Goal: Information Seeking & Learning: Learn about a topic

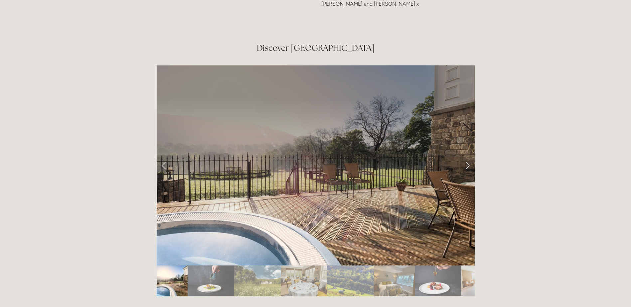
scroll to position [1098, 0]
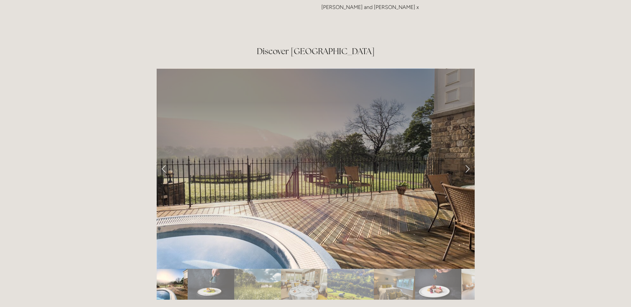
click at [462, 159] on link "Next Slide" at bounding box center [467, 169] width 15 height 20
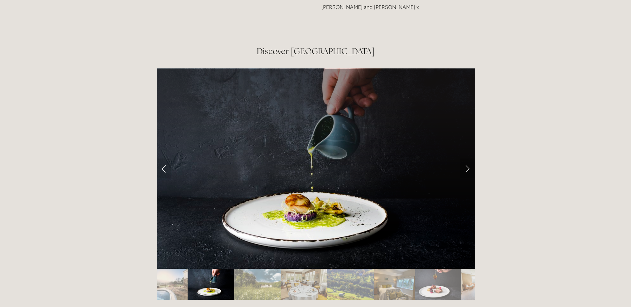
click at [461, 159] on link "Next Slide" at bounding box center [467, 169] width 15 height 20
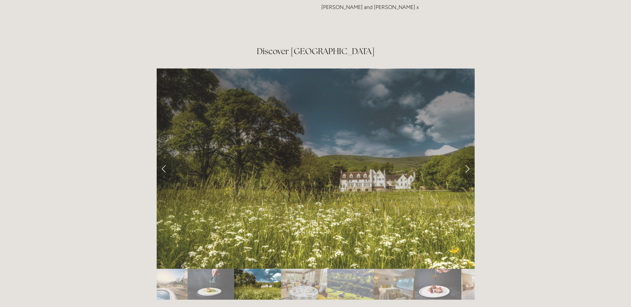
click at [464, 159] on link "Next Slide" at bounding box center [467, 169] width 15 height 20
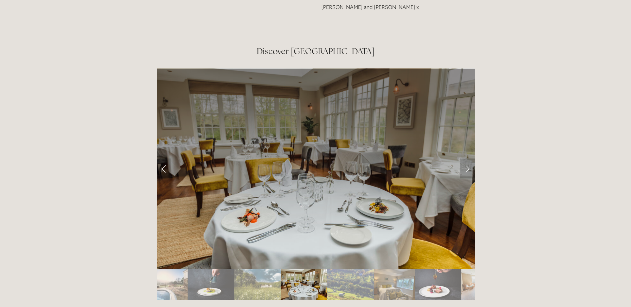
click at [464, 159] on link "Next Slide" at bounding box center [467, 169] width 15 height 20
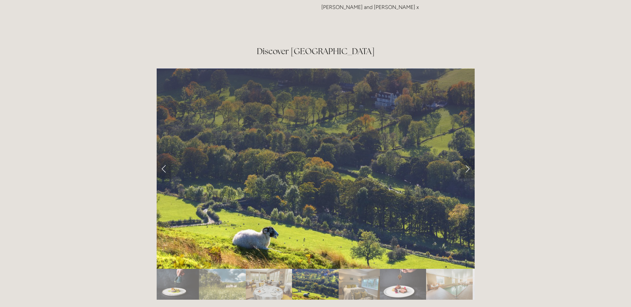
click at [464, 159] on link "Next Slide" at bounding box center [467, 169] width 15 height 20
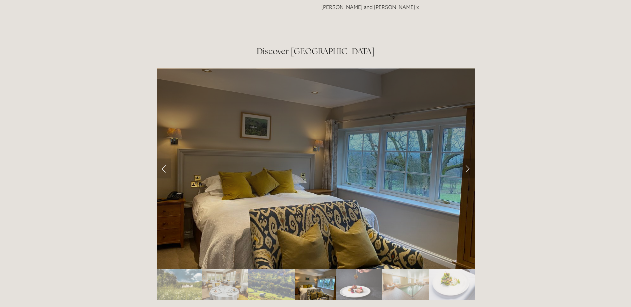
click at [464, 159] on link "Next Slide" at bounding box center [467, 169] width 15 height 20
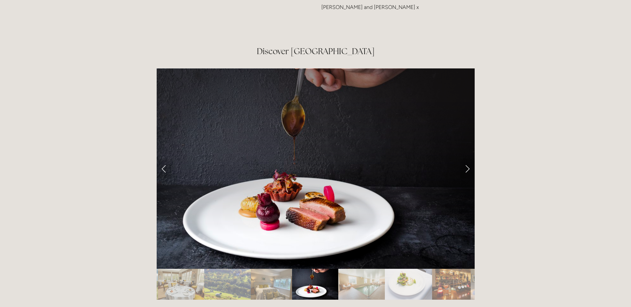
click at [464, 159] on link "Next Slide" at bounding box center [467, 169] width 15 height 20
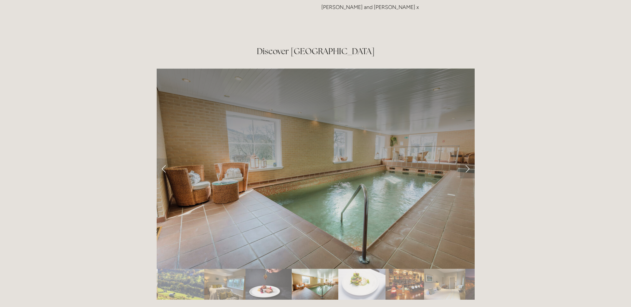
click at [464, 159] on link "Next Slide" at bounding box center [467, 169] width 15 height 20
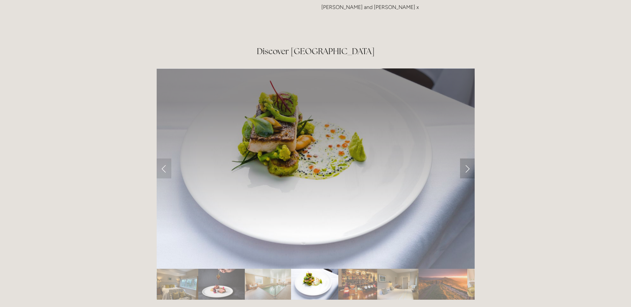
click at [464, 159] on link "Next Slide" at bounding box center [467, 169] width 15 height 20
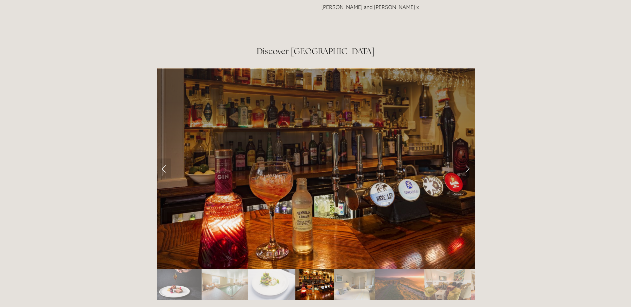
click at [464, 159] on link "Next Slide" at bounding box center [467, 169] width 15 height 20
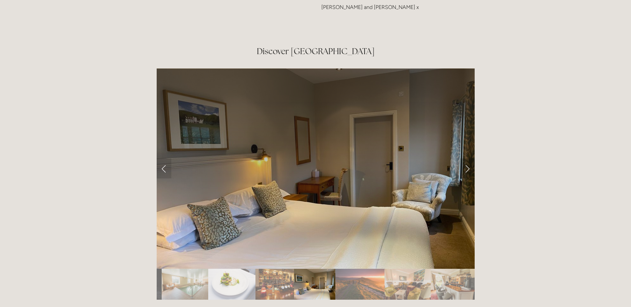
click at [464, 159] on link "Next Slide" at bounding box center [467, 169] width 15 height 20
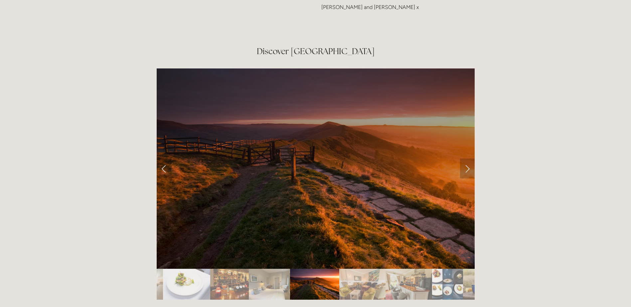
click at [464, 159] on link "Next Slide" at bounding box center [467, 169] width 15 height 20
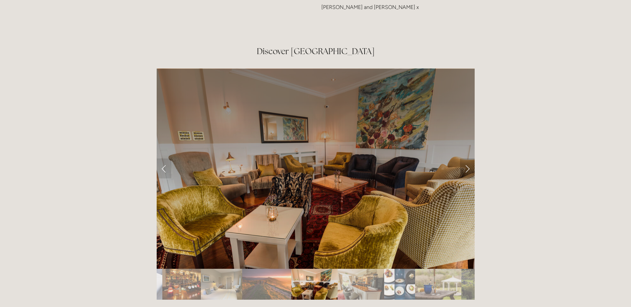
click at [464, 159] on link "Next Slide" at bounding box center [467, 169] width 15 height 20
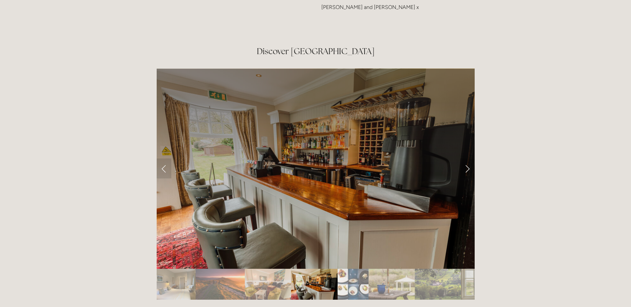
click at [464, 159] on link "Next Slide" at bounding box center [467, 169] width 15 height 20
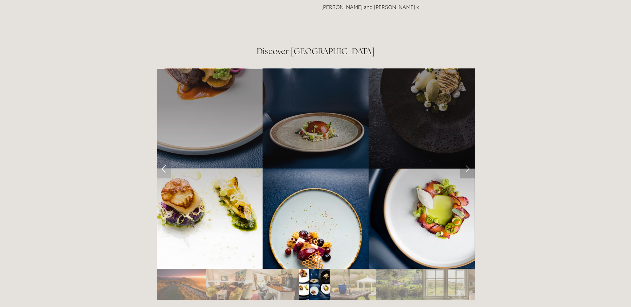
click at [464, 159] on link "Next Slide" at bounding box center [467, 169] width 15 height 20
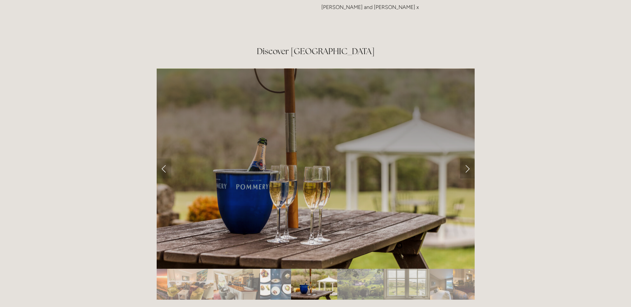
click at [464, 159] on link "Next Slide" at bounding box center [467, 169] width 15 height 20
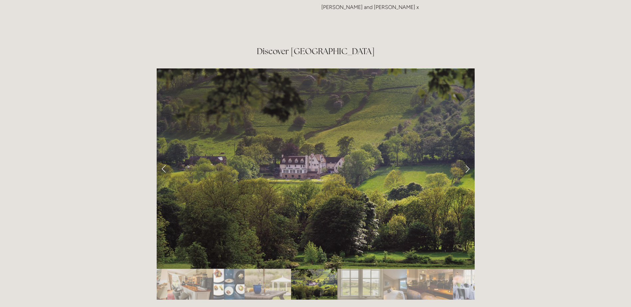
click at [464, 159] on link "Next Slide" at bounding box center [467, 169] width 15 height 20
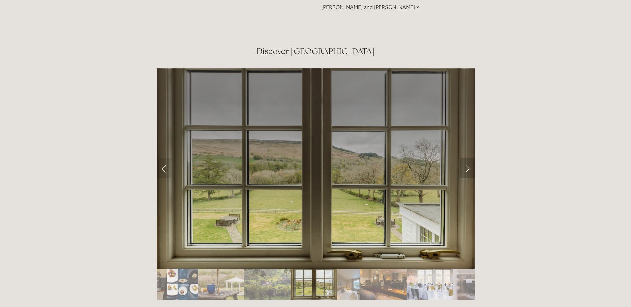
click at [464, 159] on link "Next Slide" at bounding box center [467, 169] width 15 height 20
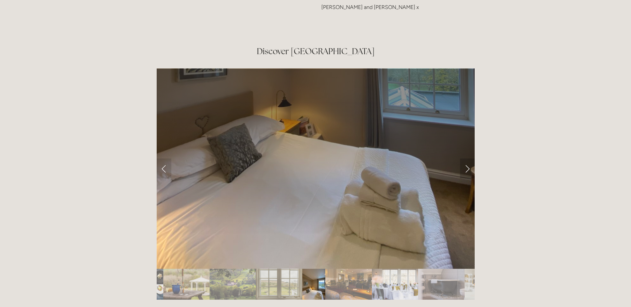
click at [464, 159] on link "Next Slide" at bounding box center [467, 169] width 15 height 20
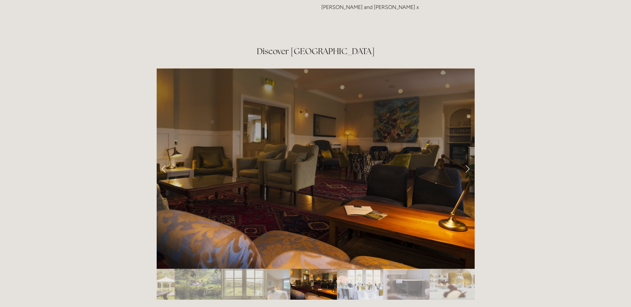
click at [464, 159] on link "Next Slide" at bounding box center [467, 169] width 15 height 20
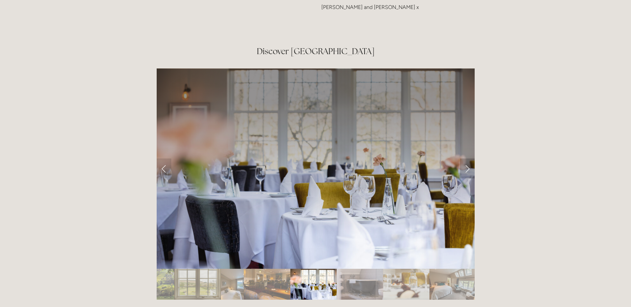
click at [463, 159] on link "Next Slide" at bounding box center [467, 169] width 15 height 20
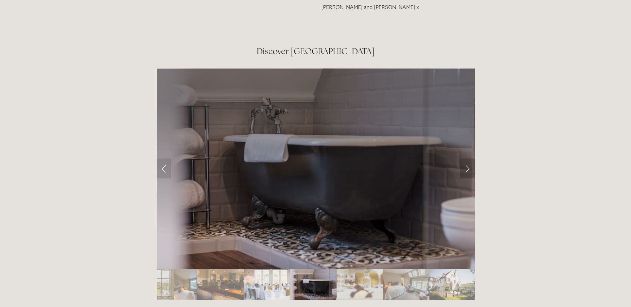
click at [470, 159] on link "Next Slide" at bounding box center [467, 169] width 15 height 20
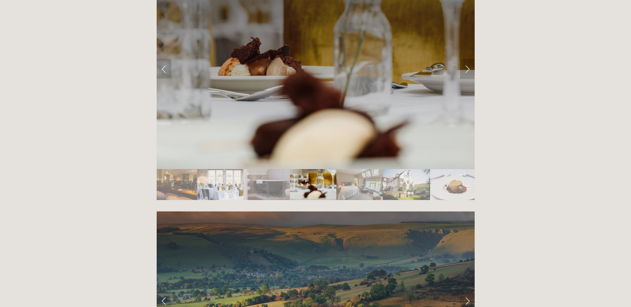
scroll to position [1331, 0]
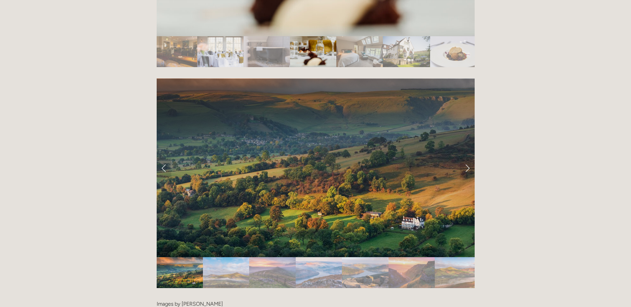
click at [470, 158] on link "Next Slide" at bounding box center [467, 168] width 15 height 20
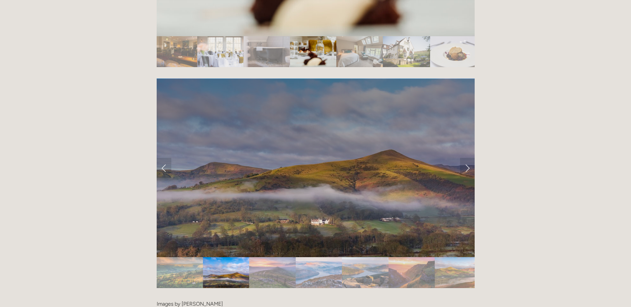
click at [470, 158] on link "Next Slide" at bounding box center [467, 168] width 15 height 20
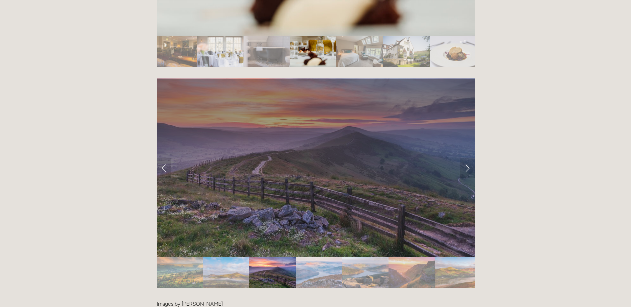
click at [470, 158] on link "Next Slide" at bounding box center [467, 168] width 15 height 20
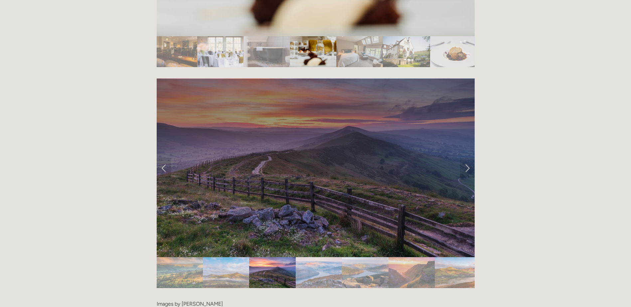
click at [470, 158] on link "Next Slide" at bounding box center [467, 168] width 15 height 20
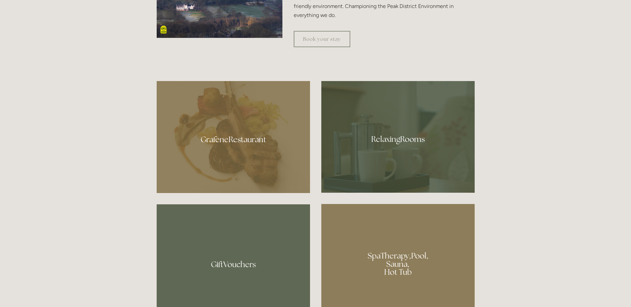
scroll to position [333, 0]
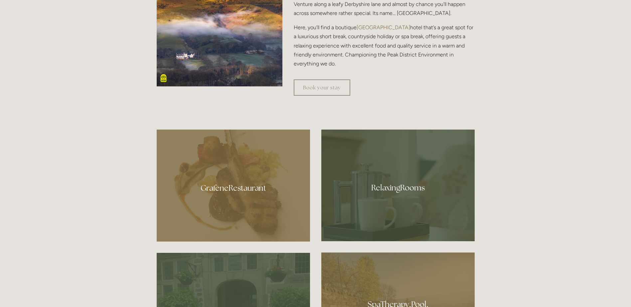
click at [395, 175] on div at bounding box center [397, 186] width 153 height 112
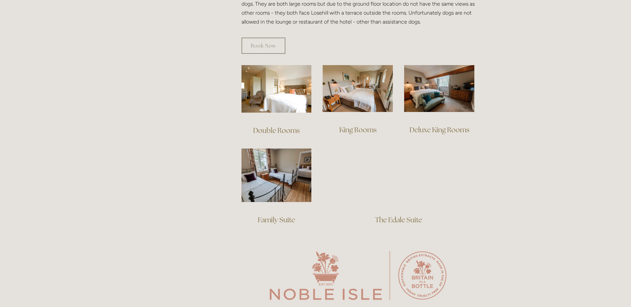
scroll to position [399, 0]
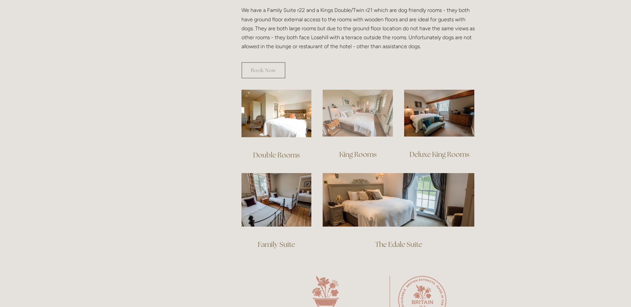
click at [375, 115] on img at bounding box center [358, 113] width 70 height 47
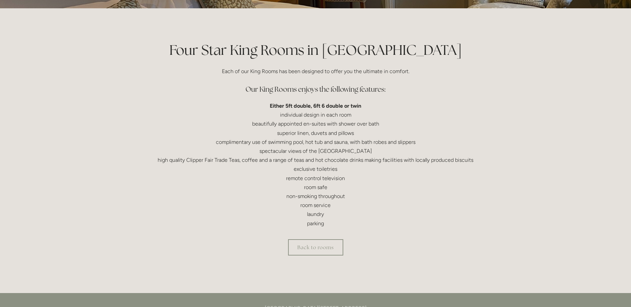
scroll to position [133, 0]
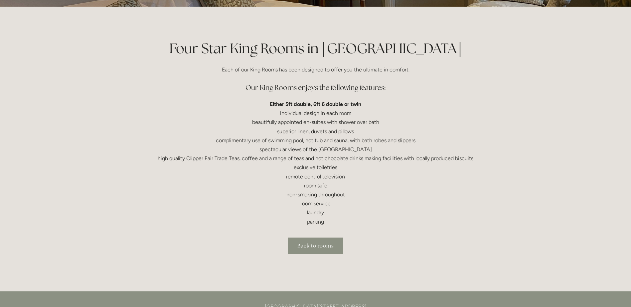
click at [315, 239] on link "Back to rooms" at bounding box center [315, 246] width 55 height 16
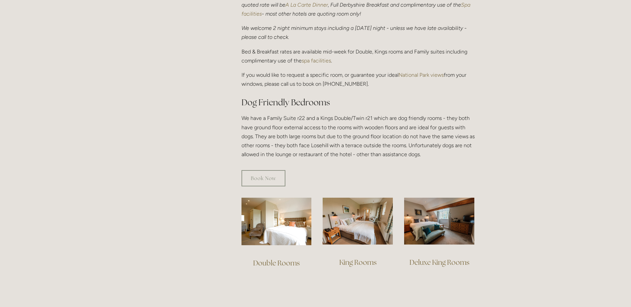
scroll to position [299, 0]
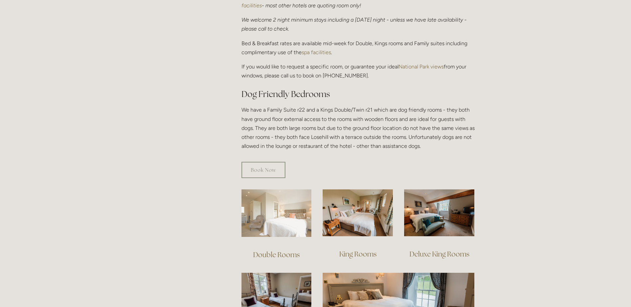
click at [285, 227] on img at bounding box center [277, 214] width 70 height 48
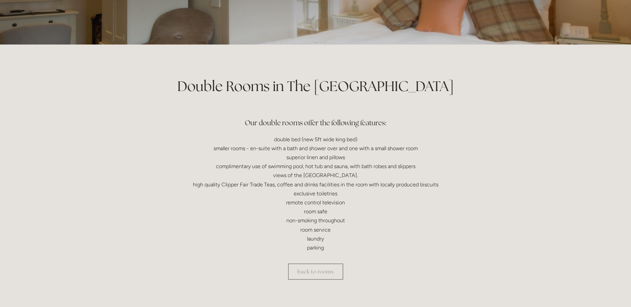
scroll to position [133, 0]
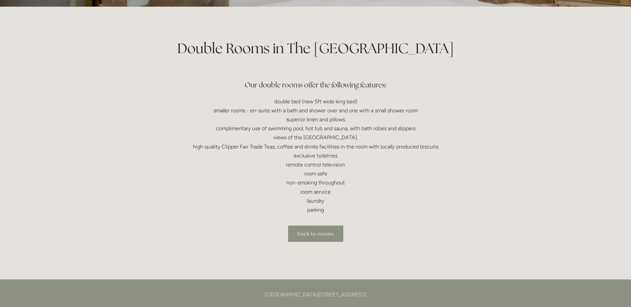
click at [326, 234] on link "back to rooms" at bounding box center [315, 234] width 55 height 16
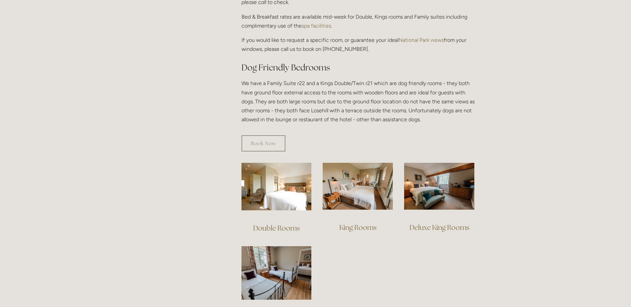
scroll to position [333, 0]
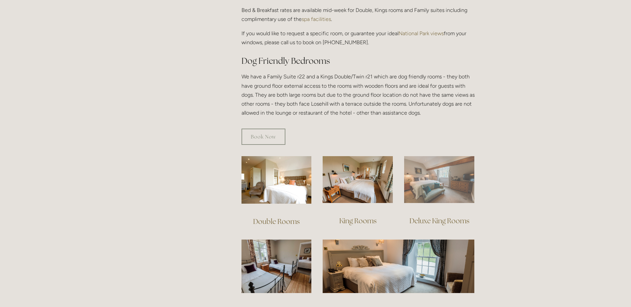
click at [458, 189] on img at bounding box center [439, 179] width 70 height 47
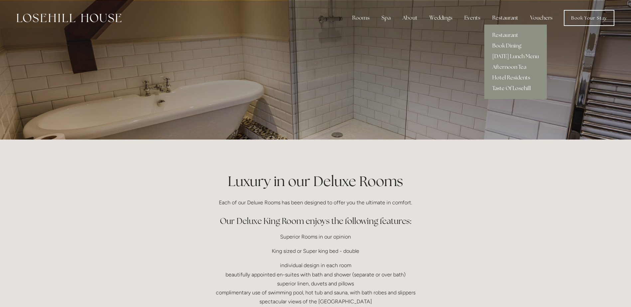
click at [493, 15] on div "Restaurant" at bounding box center [505, 17] width 37 height 13
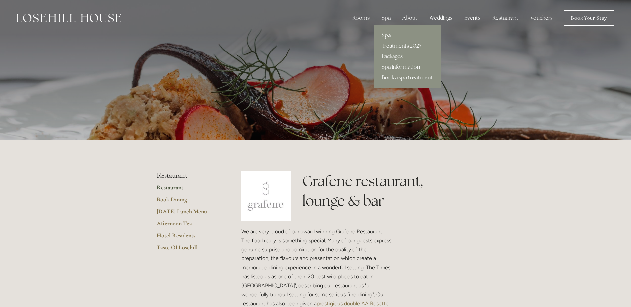
click at [388, 18] on div "Spa" at bounding box center [386, 17] width 20 height 13
